Goal: Task Accomplishment & Management: Complete application form

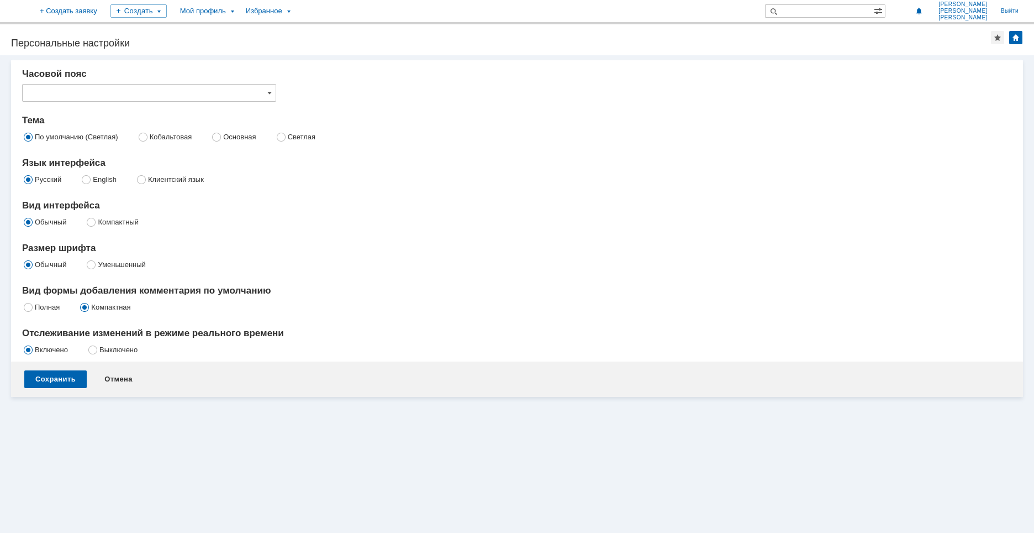
type input "[GEOGRAPHIC_DATA]"
click at [113, 9] on link "+ Создать заявку" at bounding box center [77, 11] width 71 height 22
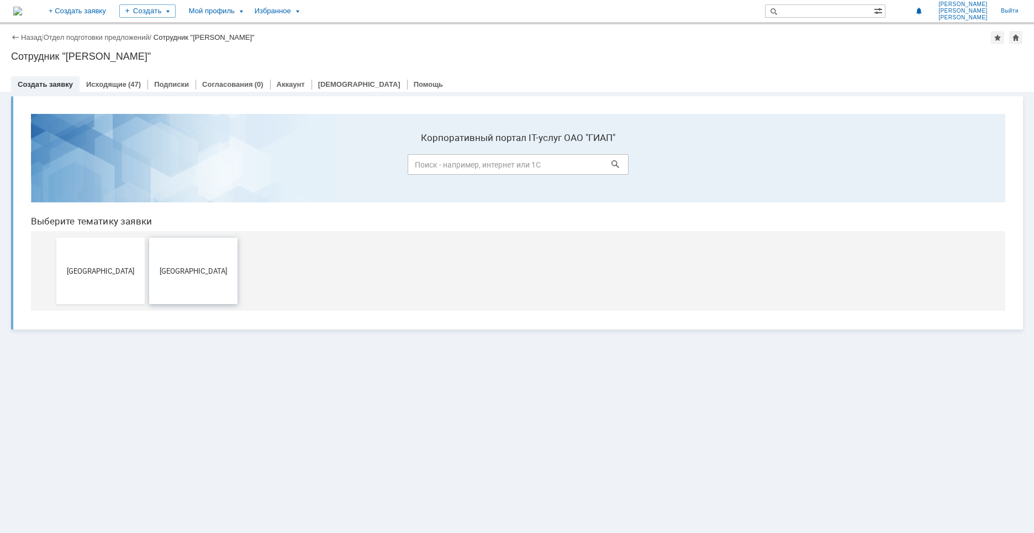
click at [212, 270] on span "[GEOGRAPHIC_DATA]" at bounding box center [193, 270] width 82 height 8
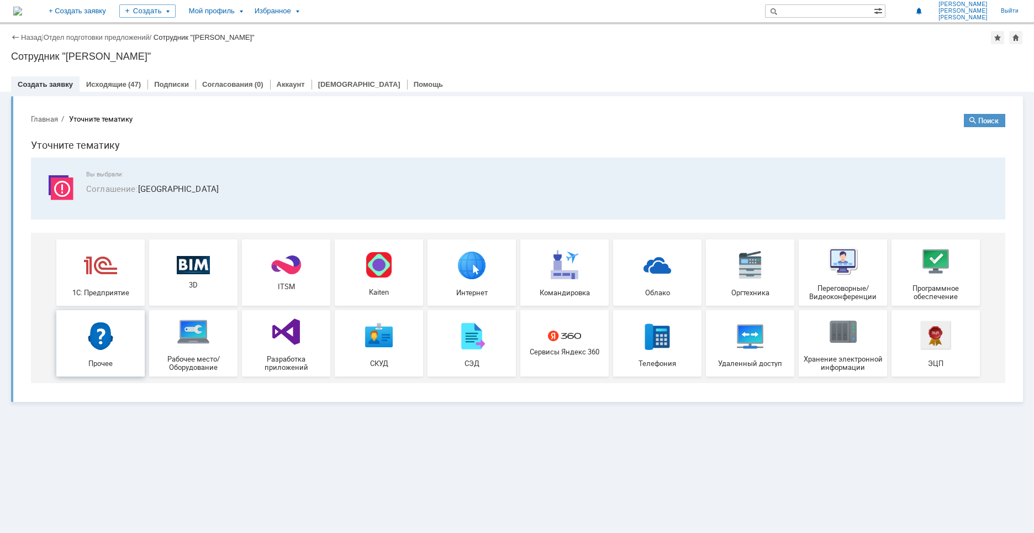
click at [123, 336] on div "Прочее" at bounding box center [101, 343] width 82 height 48
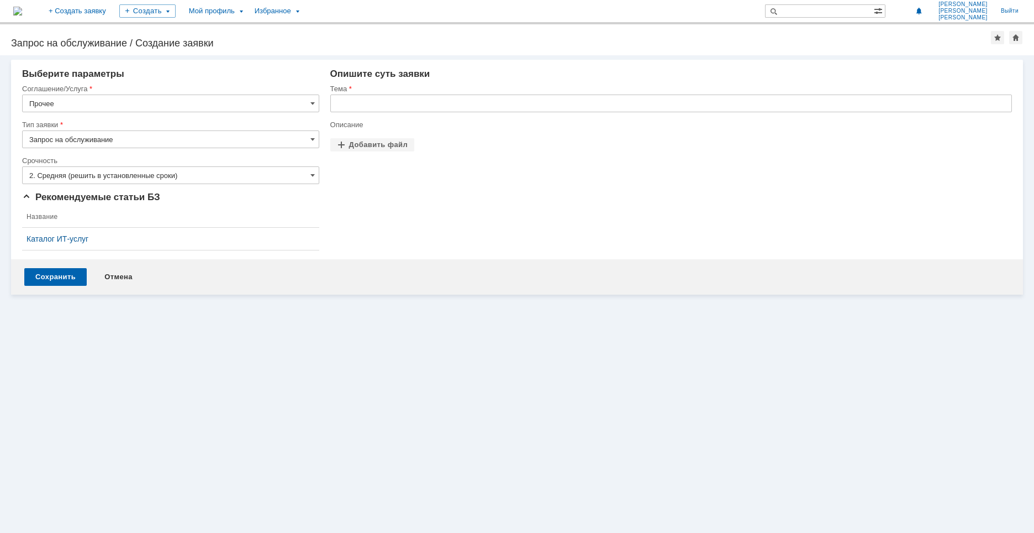
click at [93, 140] on input "Запрос на обслуживание" at bounding box center [170, 139] width 297 height 18
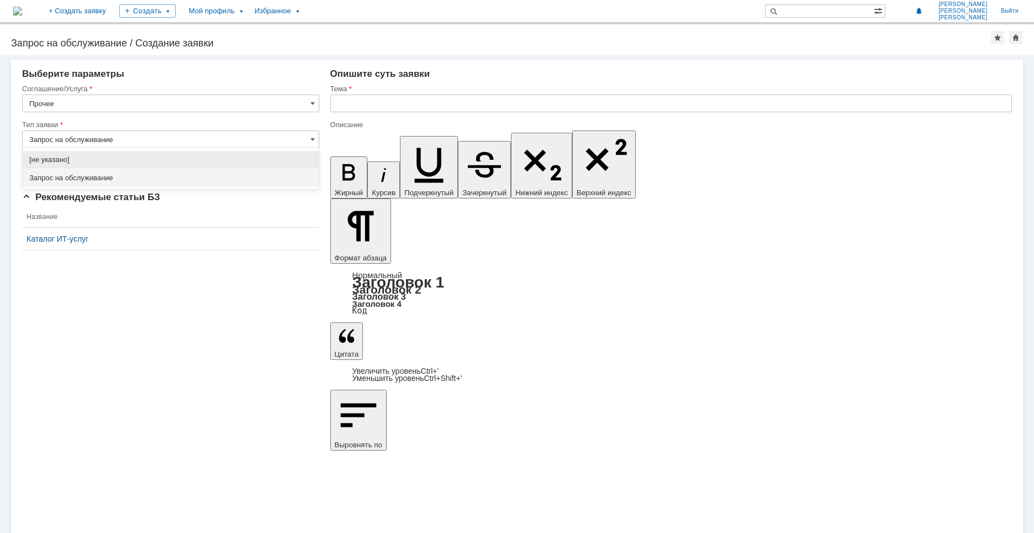
click at [70, 179] on span "Запрос на обслуживание" at bounding box center [170, 177] width 283 height 9
click at [108, 180] on input "2. Средняя (решить в установленные сроки)" at bounding box center [170, 175] width 297 height 18
type input "Запрос на обслуживание"
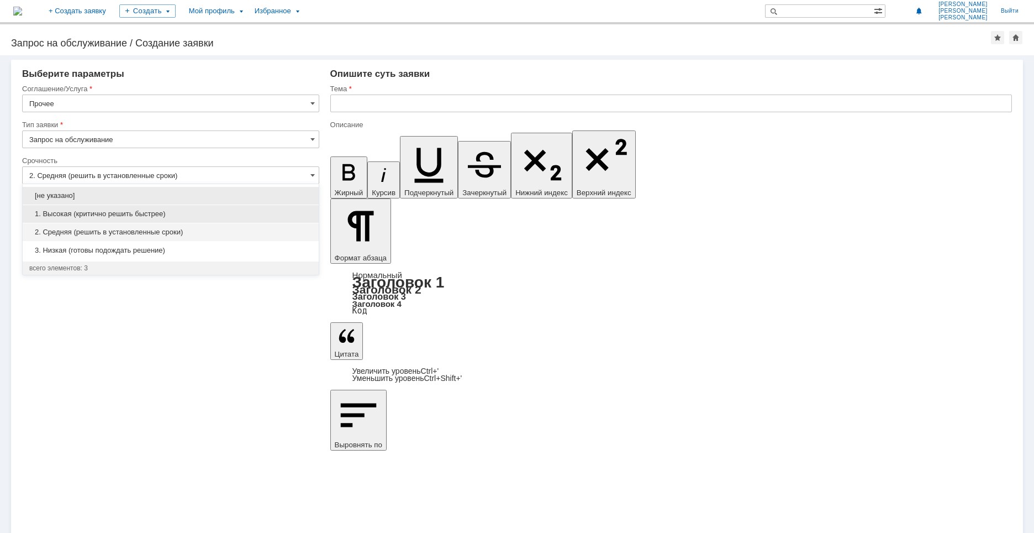
click at [64, 212] on span "1. Высокая (критично решить быстрее)" at bounding box center [170, 213] width 283 height 9
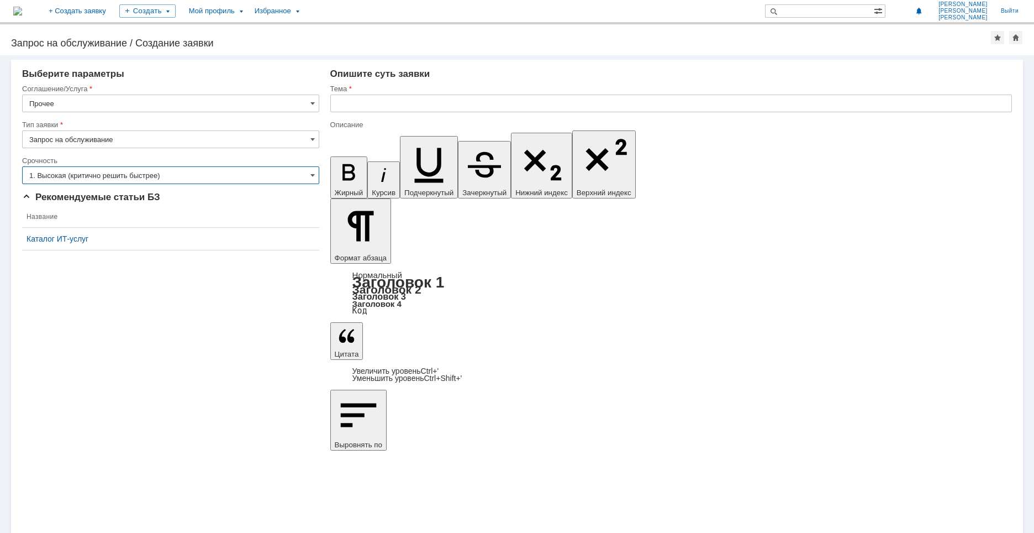
type input "1. Высокая (критично решить быстрее)"
click at [405, 102] on input "text" at bounding box center [671, 103] width 682 height 18
type input "g"
type input "п"
click at [359, 99] on input "устанока переадресации" at bounding box center [671, 103] width 682 height 18
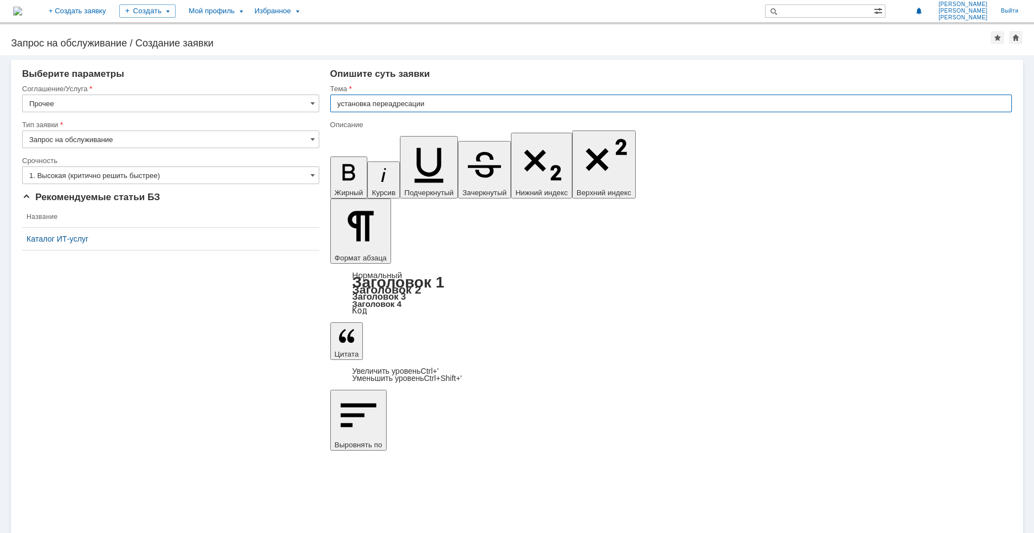
type input "установка переадресации"
click at [446, 108] on input "установка переадресации" at bounding box center [671, 103] width 682 height 18
type input "установка переадресации электронной почты"
